Goal: Task Accomplishment & Management: Manage account settings

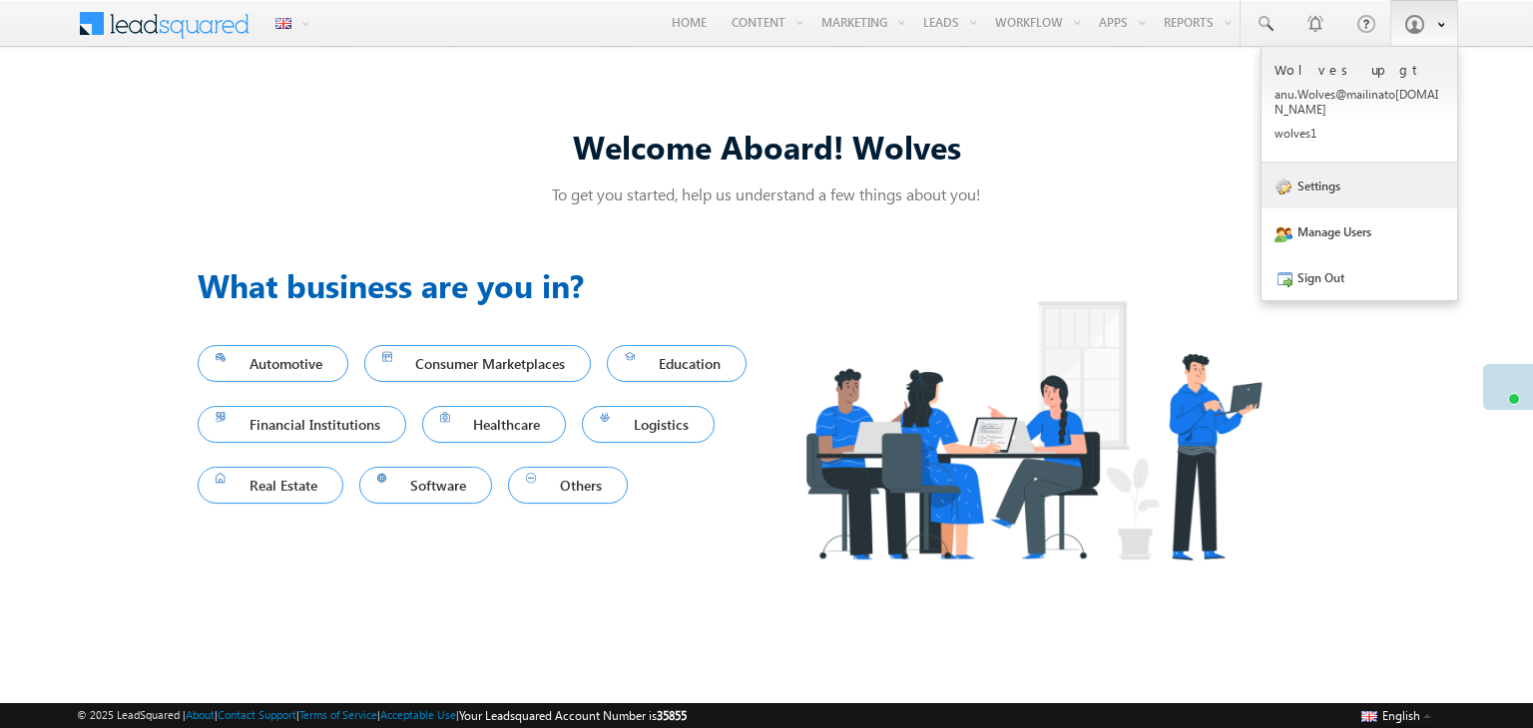
click at [1329, 178] on link "Settings" at bounding box center [1359, 186] width 196 height 46
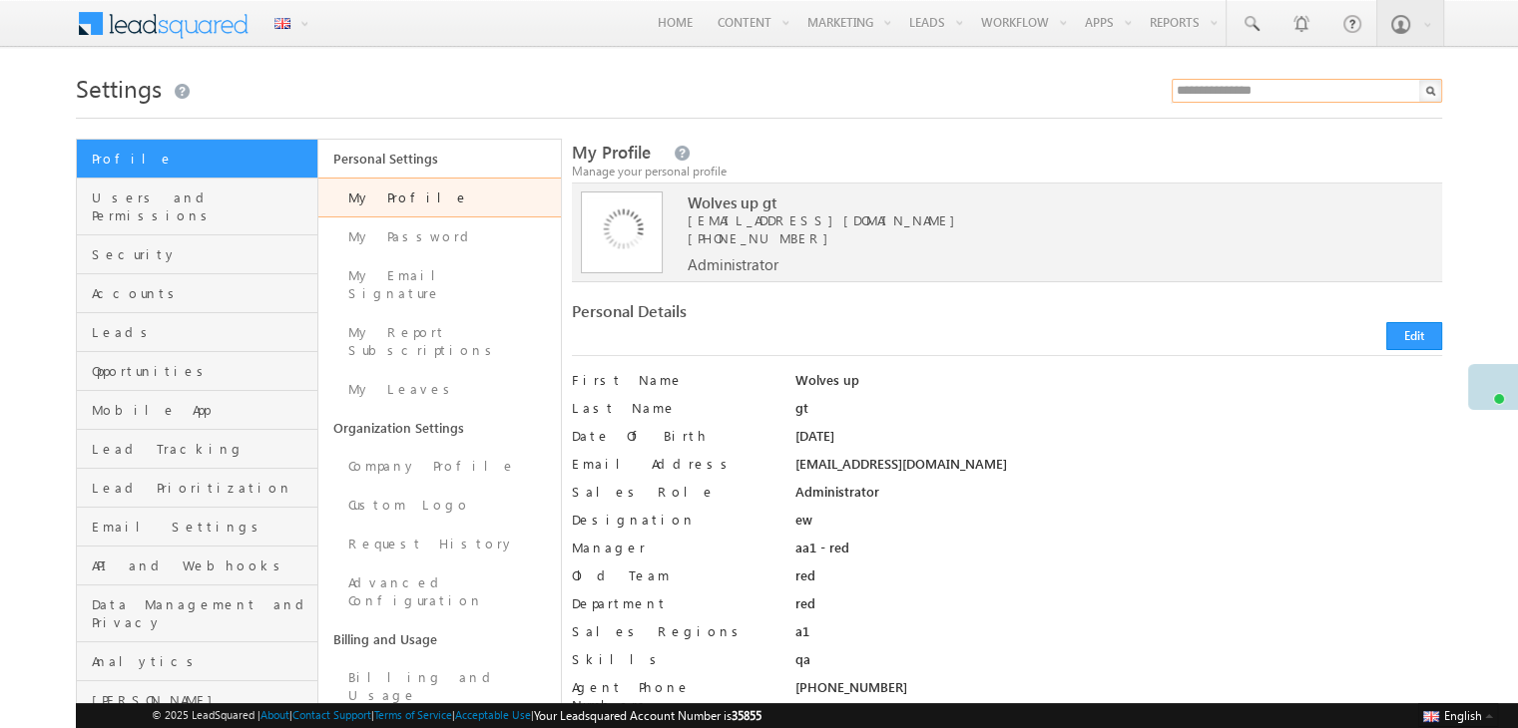
click at [1238, 94] on input "text" at bounding box center [1307, 91] width 270 height 24
type input "**********"
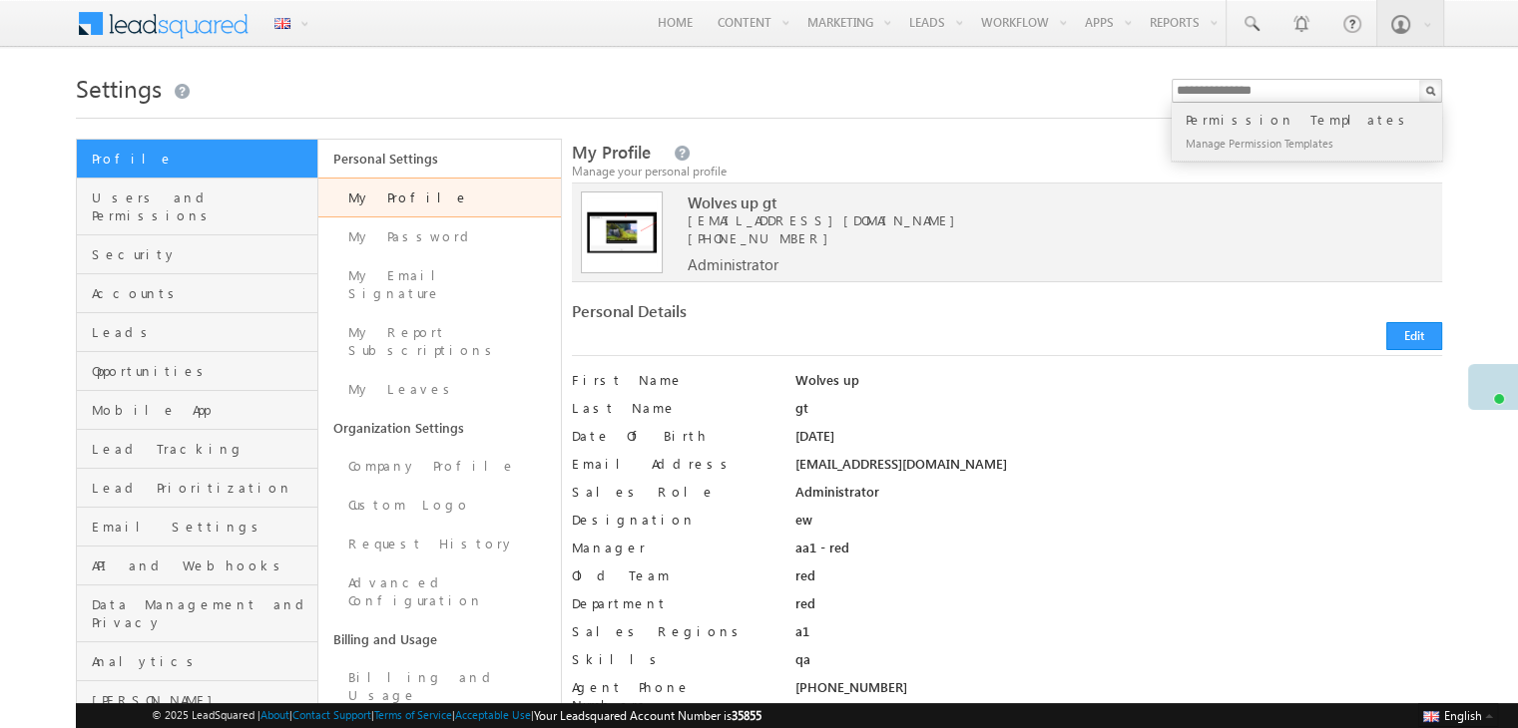
click at [1230, 132] on div "Manage Permission Templates" at bounding box center [1315, 143] width 267 height 24
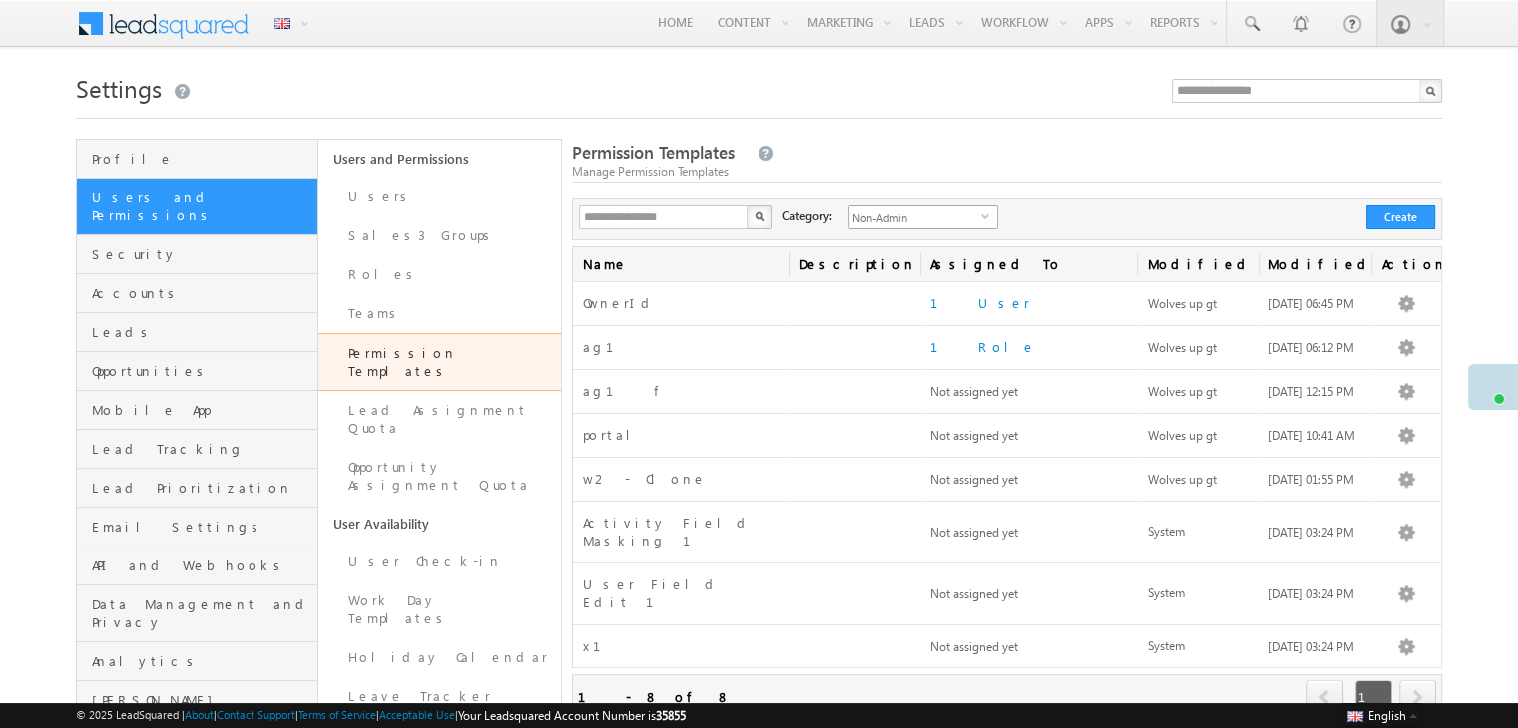
click at [930, 220] on span "Non-Admin" at bounding box center [915, 218] width 132 height 22
click at [858, 277] on li "Admin" at bounding box center [912, 281] width 148 height 20
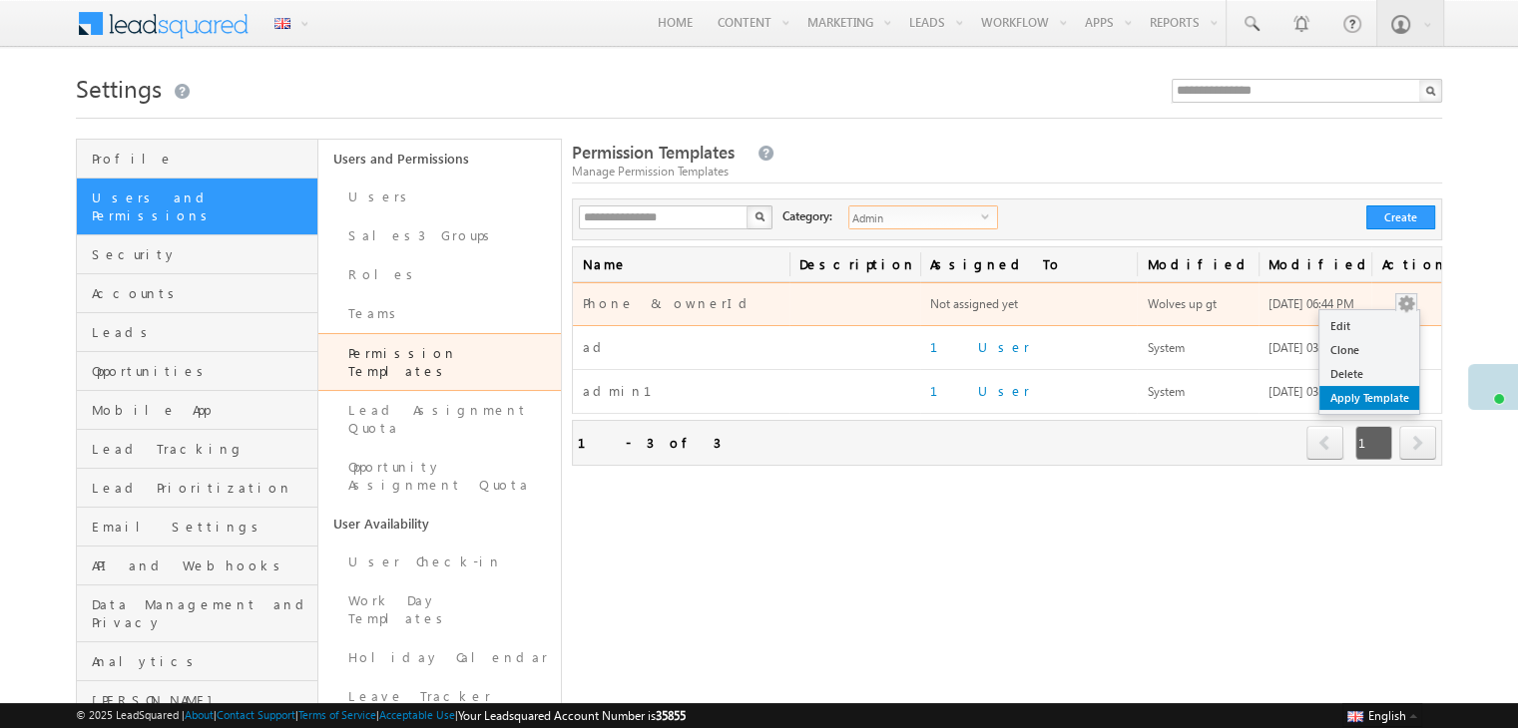
click at [1362, 393] on link "Apply Template" at bounding box center [1369, 398] width 100 height 24
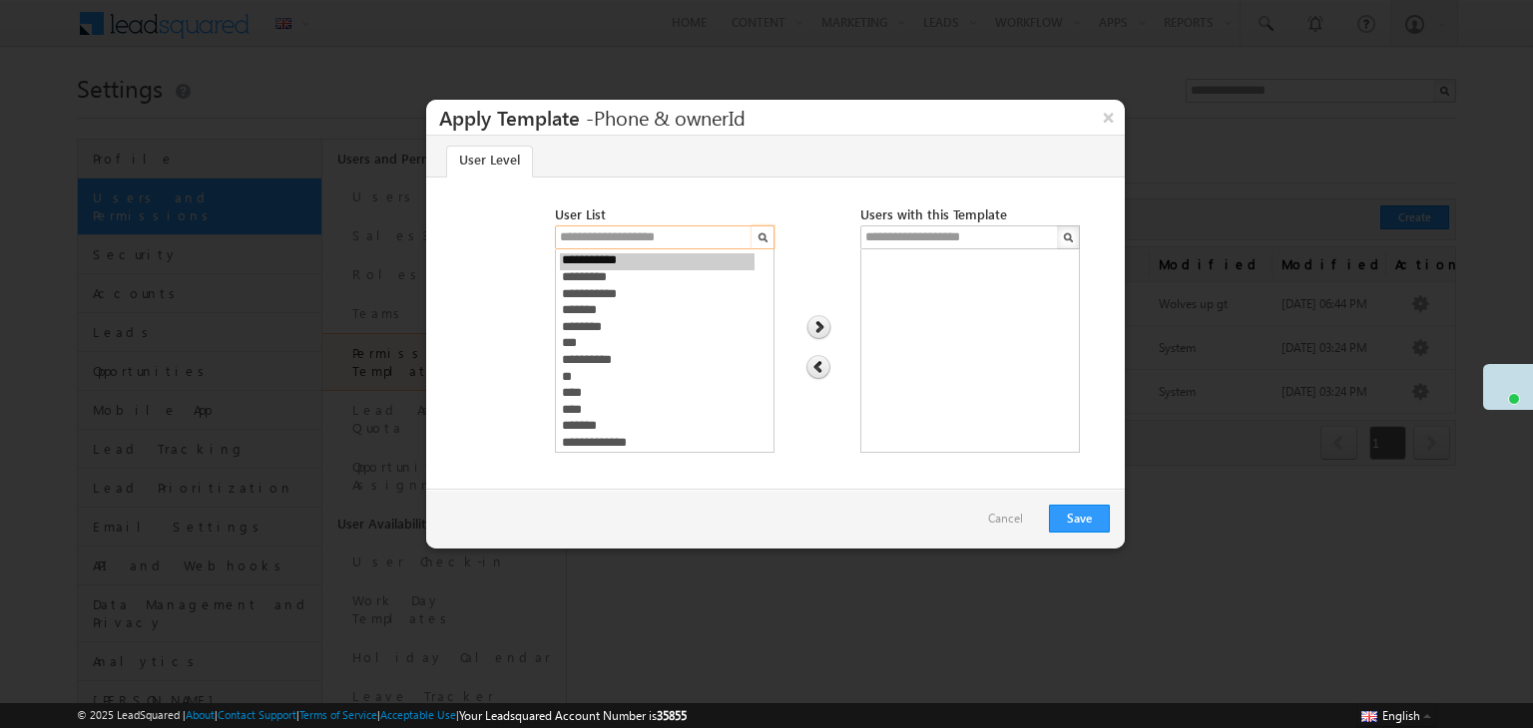
click at [615, 230] on input "text" at bounding box center [655, 238] width 200 height 24
select select "**********"
click at [575, 310] on option "*******" at bounding box center [657, 311] width 195 height 17
click at [829, 330] on img at bounding box center [818, 328] width 27 height 26
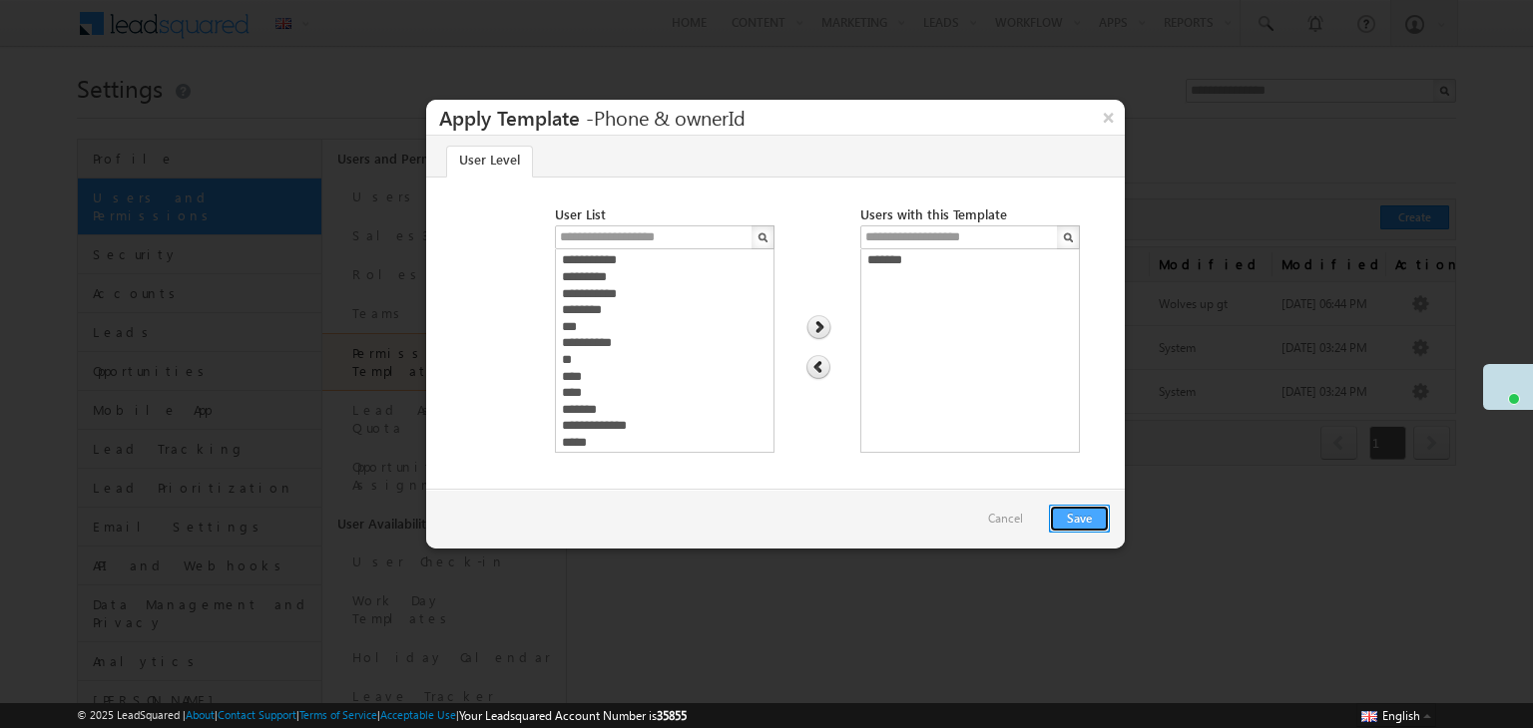
click at [1074, 512] on button "Save" at bounding box center [1079, 519] width 61 height 28
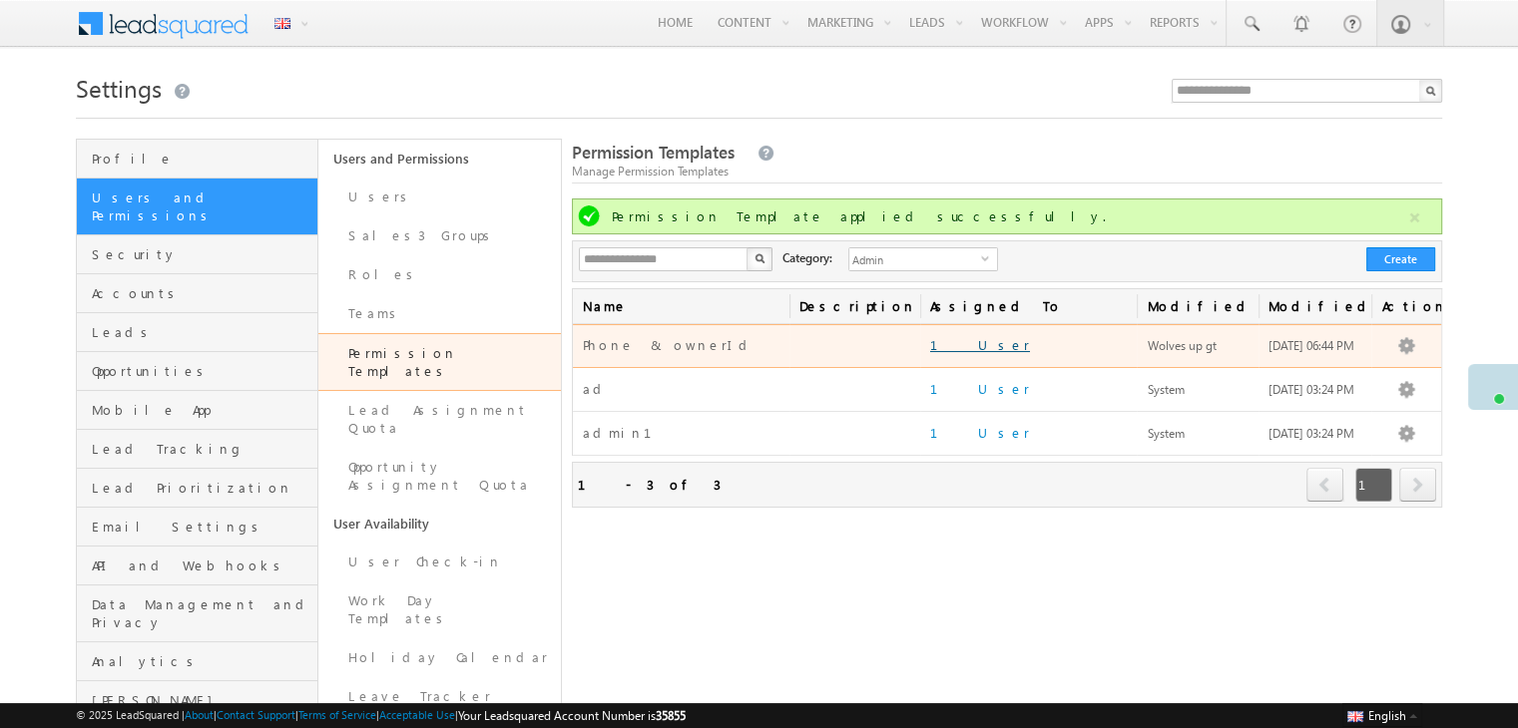
click at [942, 343] on link "1 User" at bounding box center [980, 344] width 100 height 17
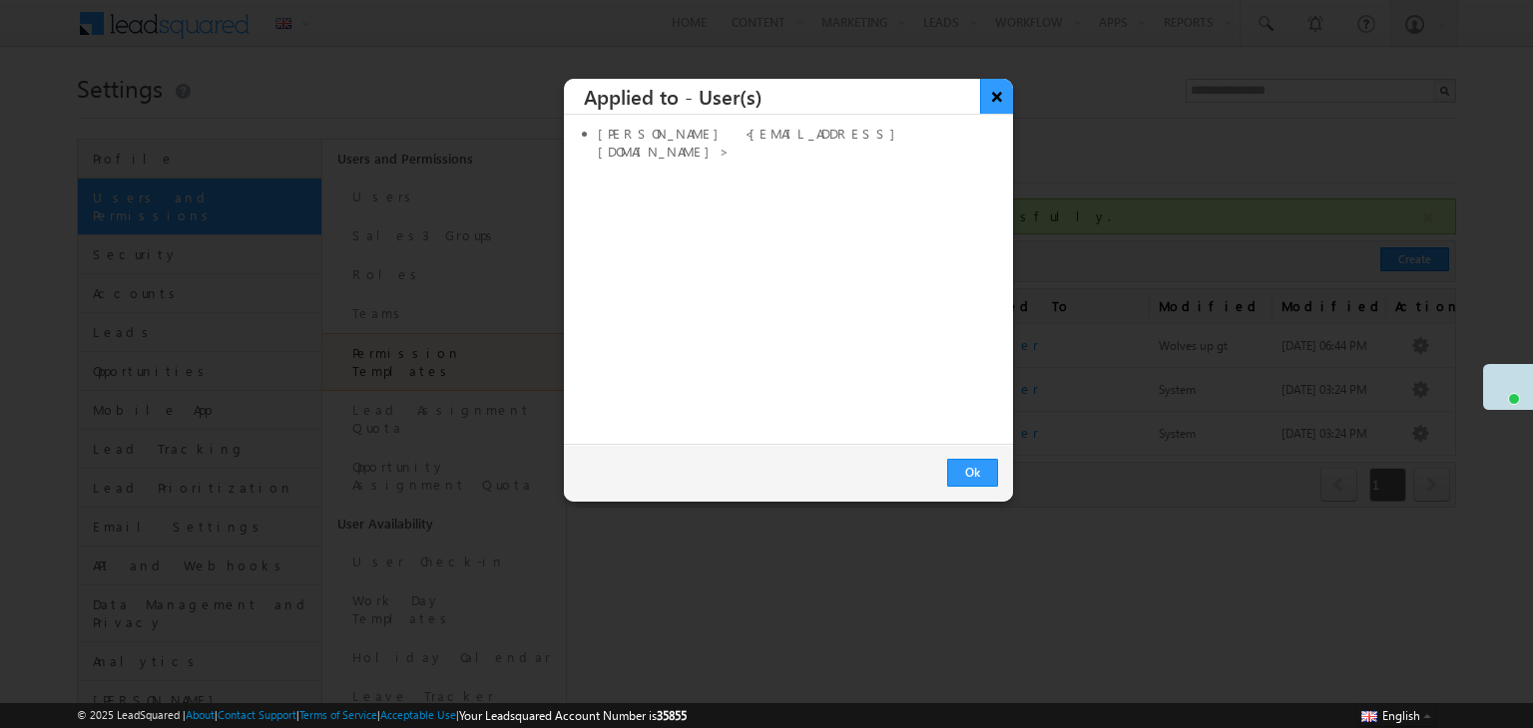
click at [994, 87] on button "×" at bounding box center [996, 96] width 33 height 35
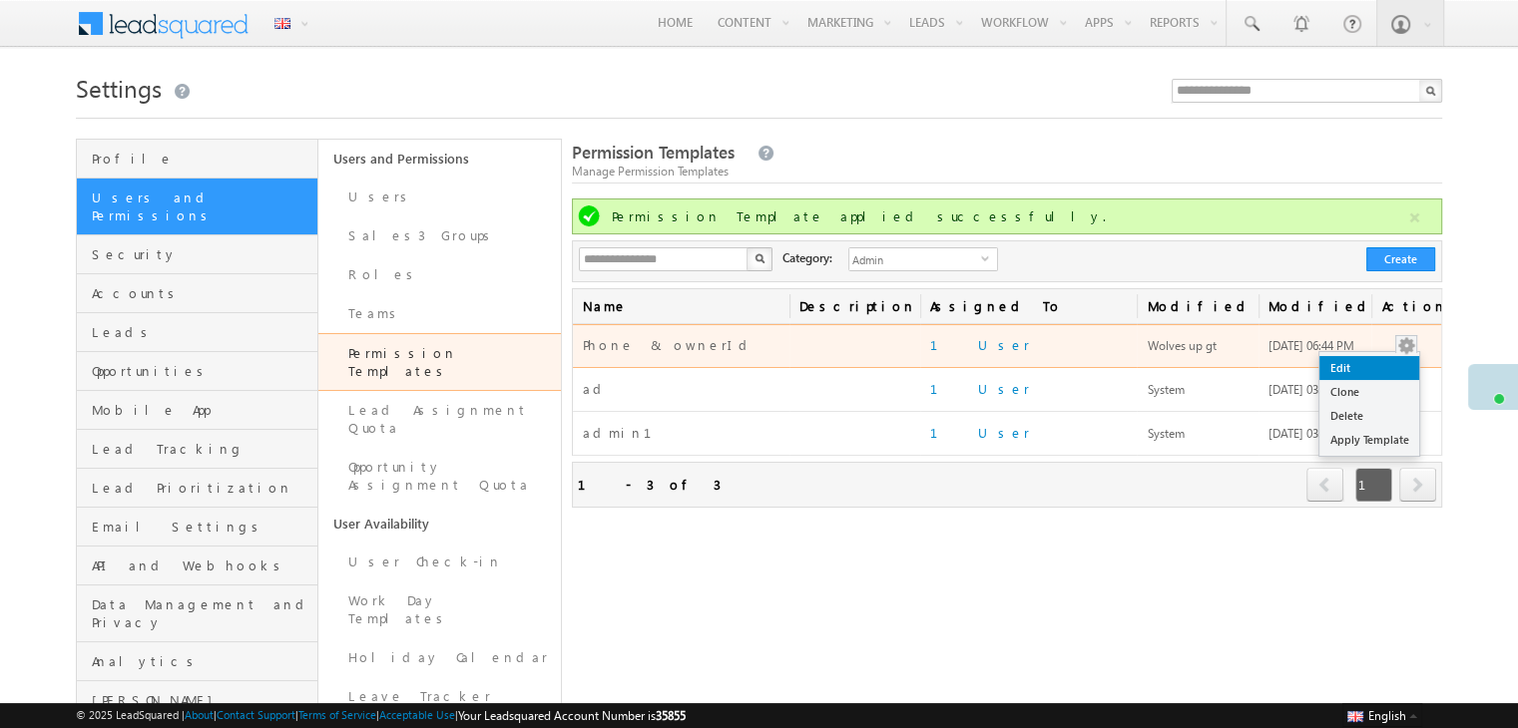
click at [1367, 366] on link "Edit" at bounding box center [1369, 368] width 100 height 24
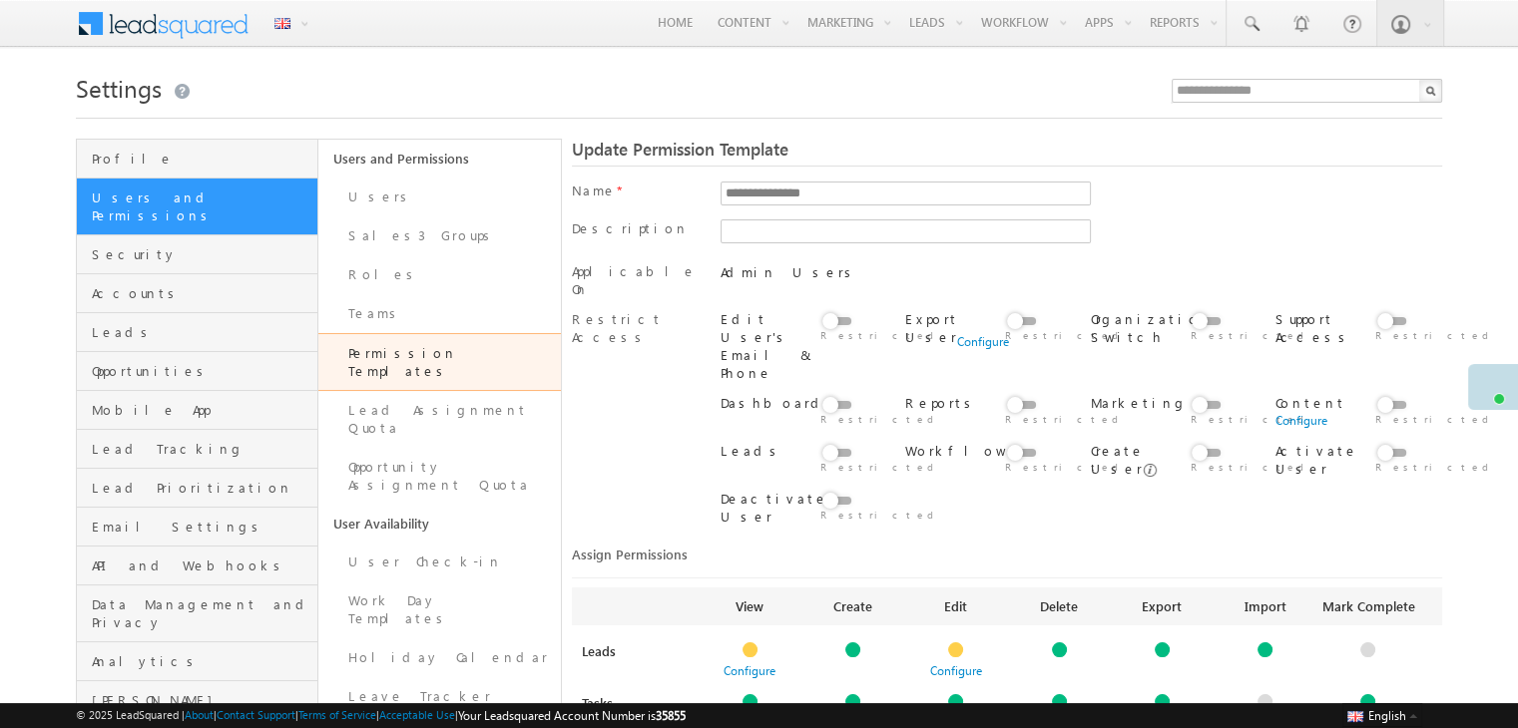
scroll to position [210, 0]
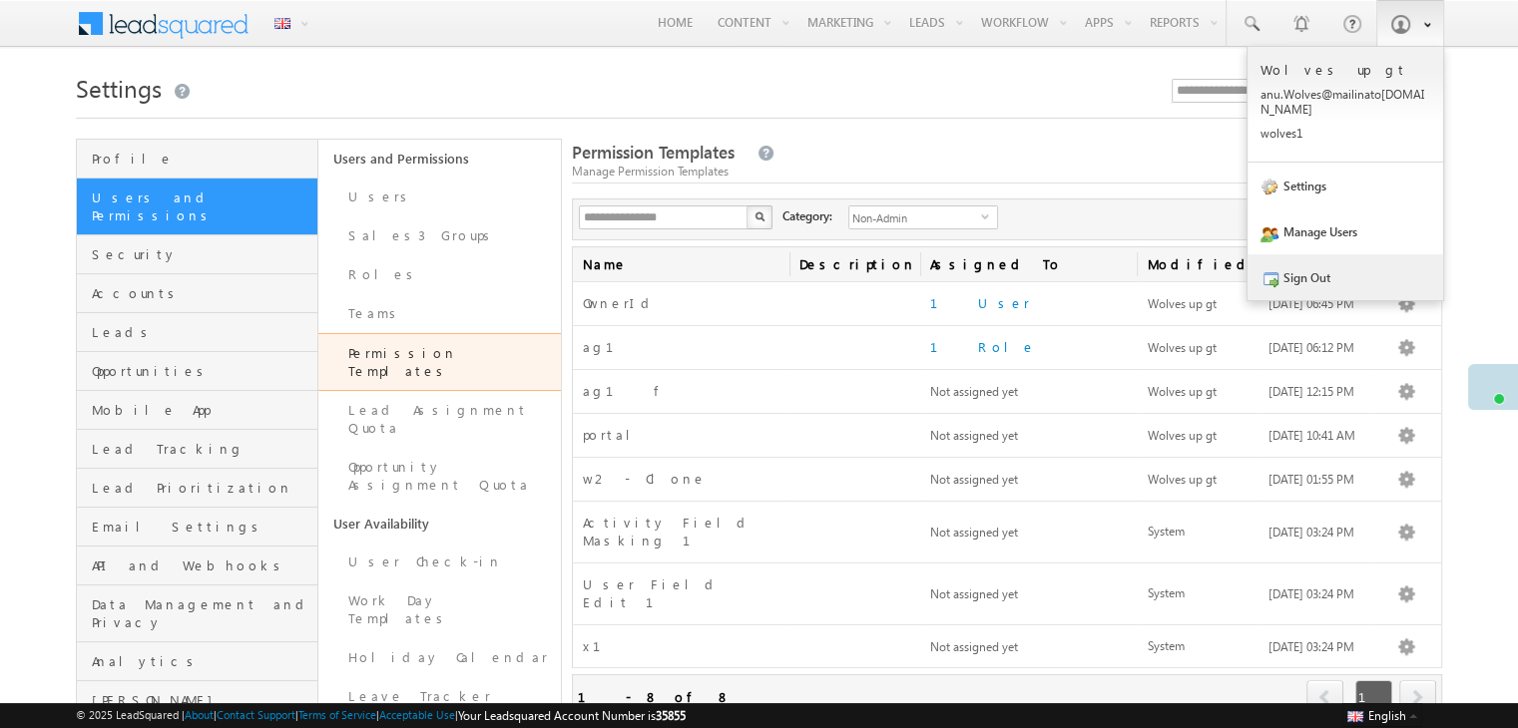
click at [1315, 265] on link "Sign Out" at bounding box center [1345, 277] width 196 height 46
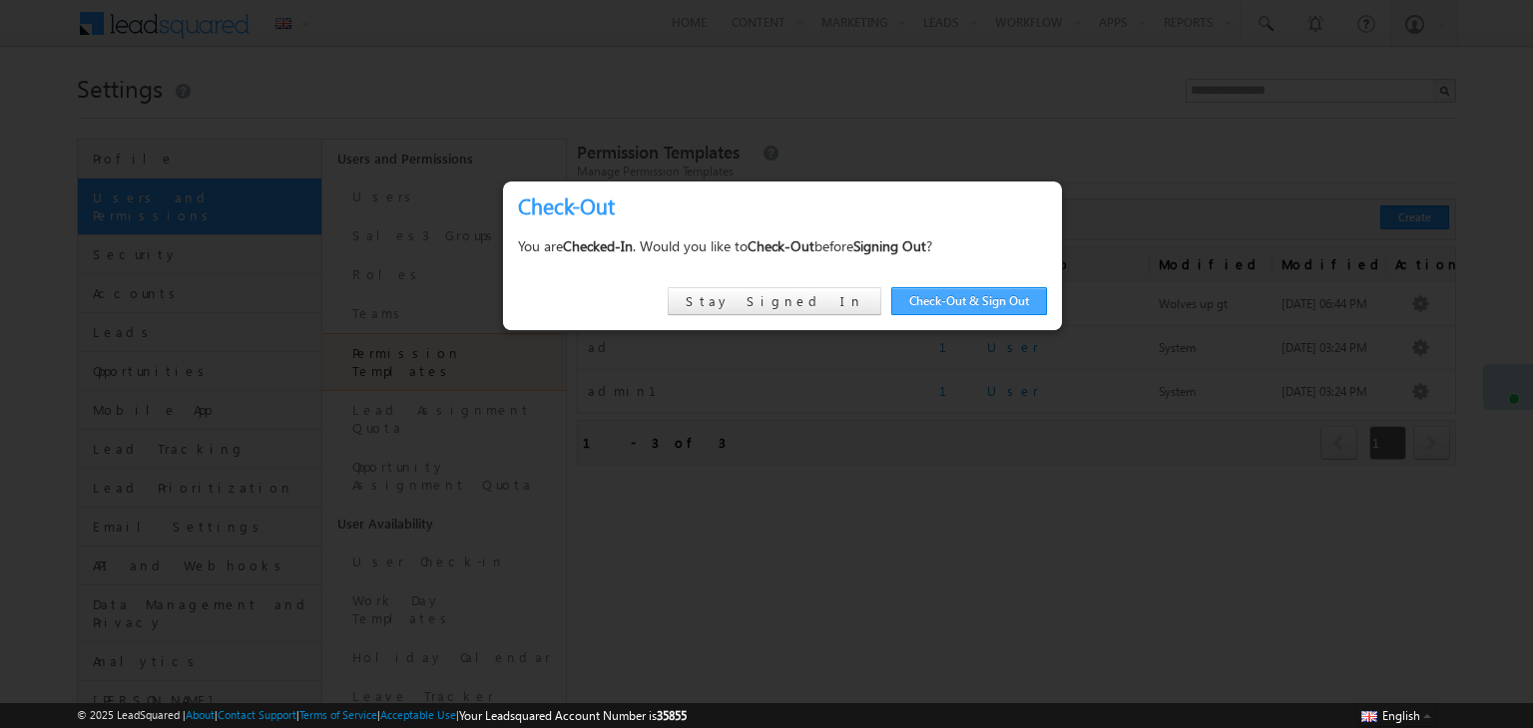
click at [998, 300] on link "Check-Out & Sign Out" at bounding box center [969, 301] width 156 height 28
